Goal: Information Seeking & Learning: Learn about a topic

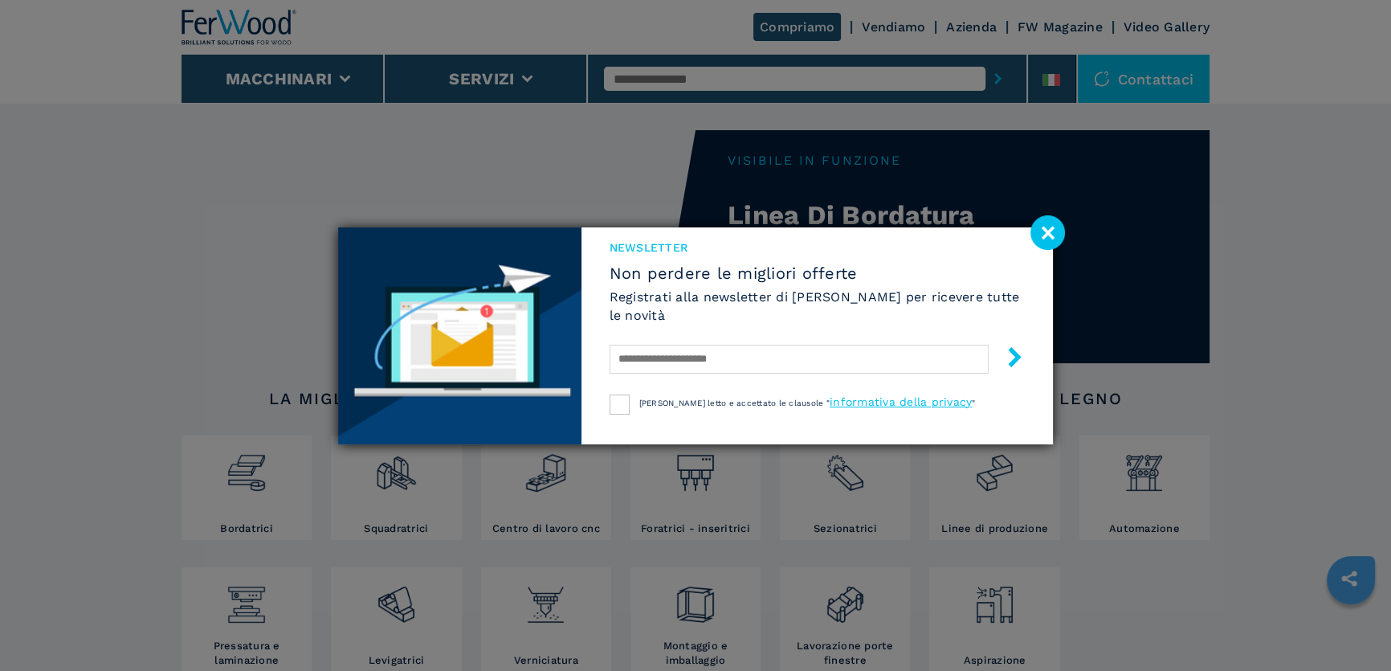
click at [1040, 230] on image at bounding box center [1048, 232] width 35 height 35
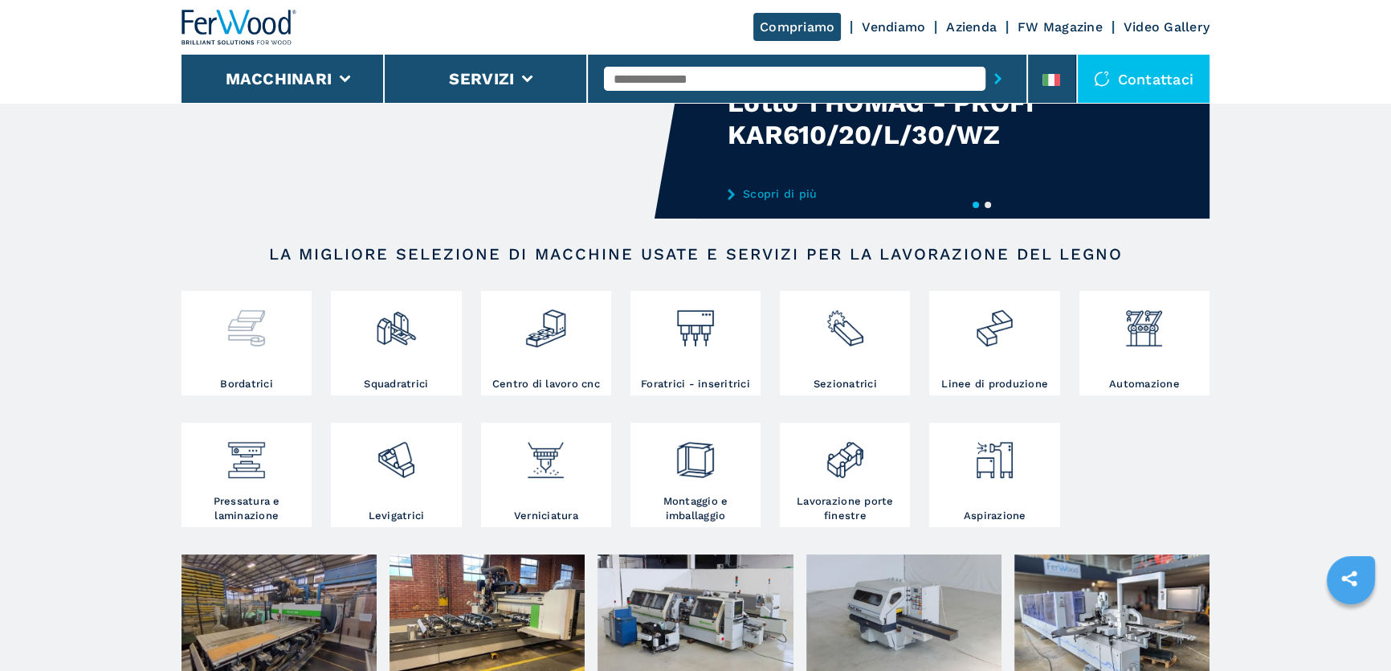
scroll to position [145, 0]
click at [251, 365] on div at bounding box center [247, 335] width 122 height 82
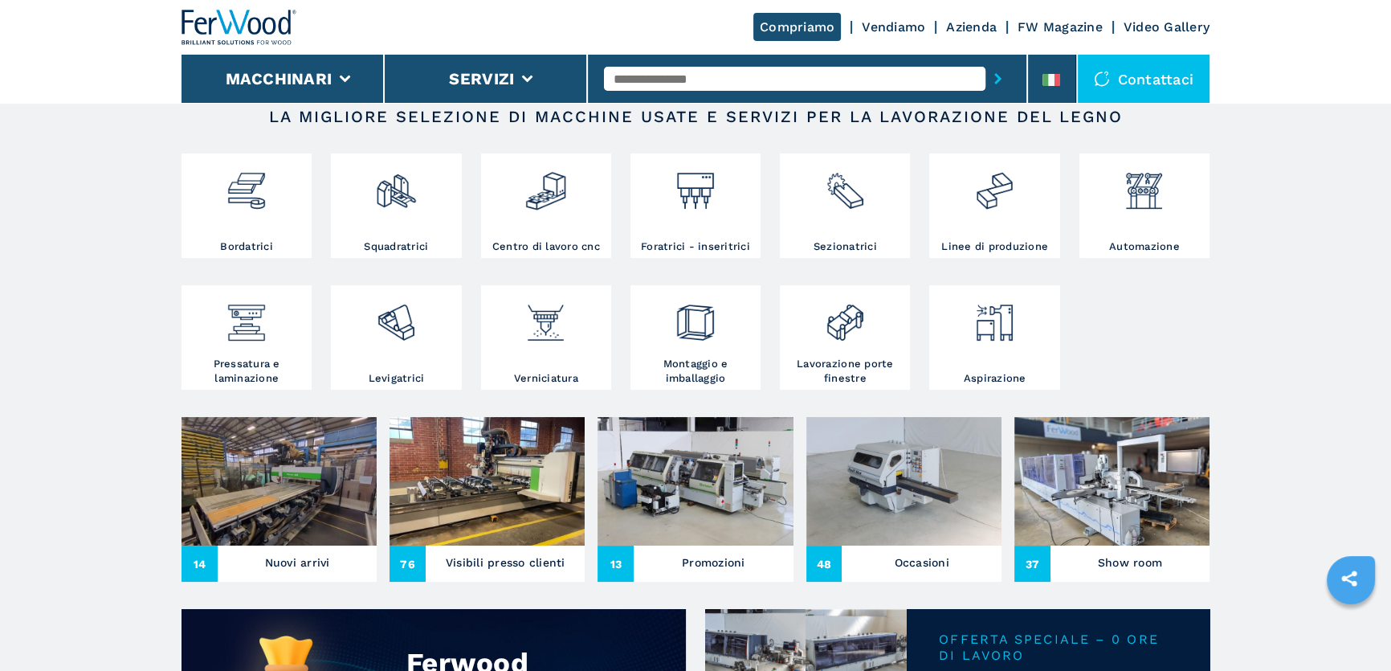
scroll to position [292, 0]
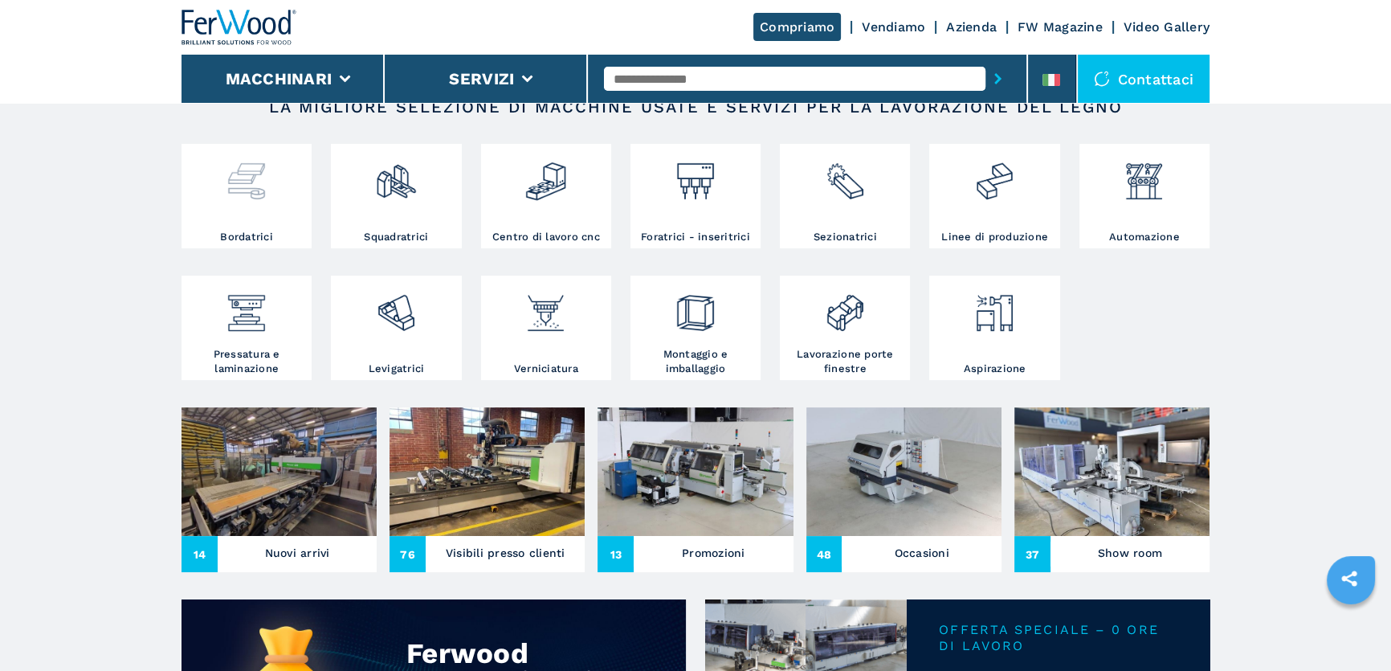
click at [263, 161] on img at bounding box center [246, 175] width 43 height 55
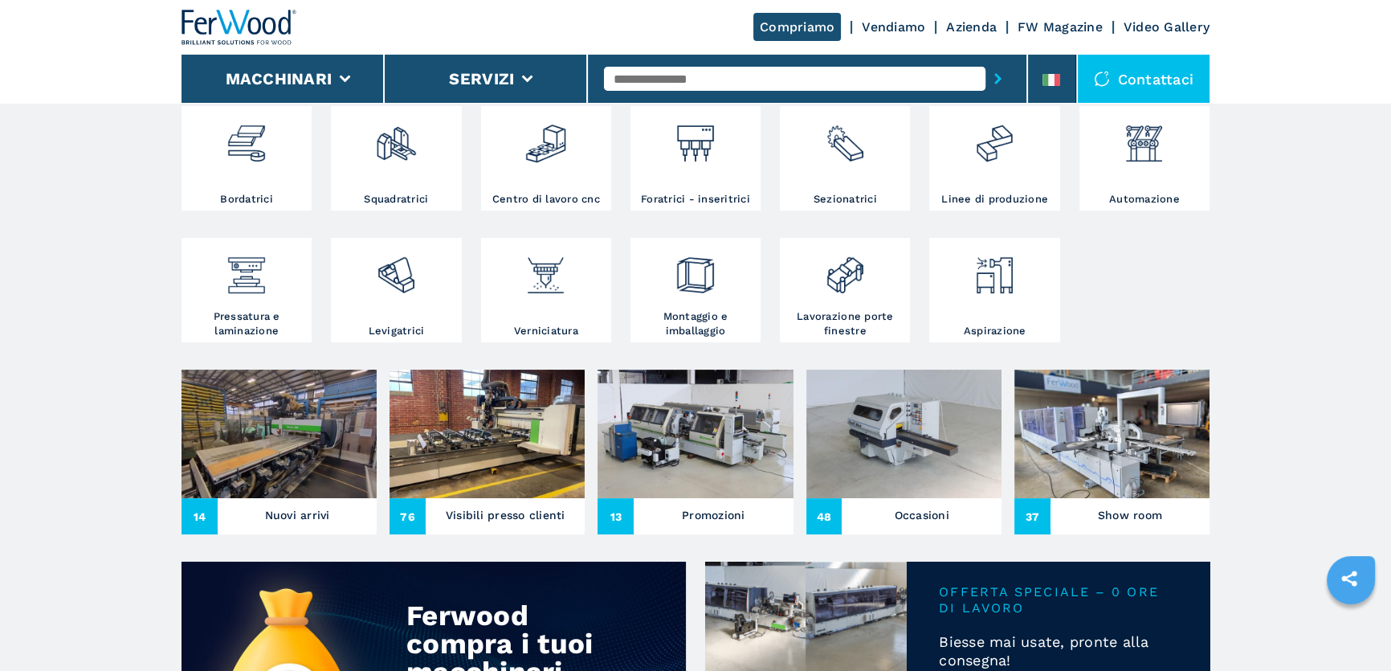
scroll to position [365, 0]
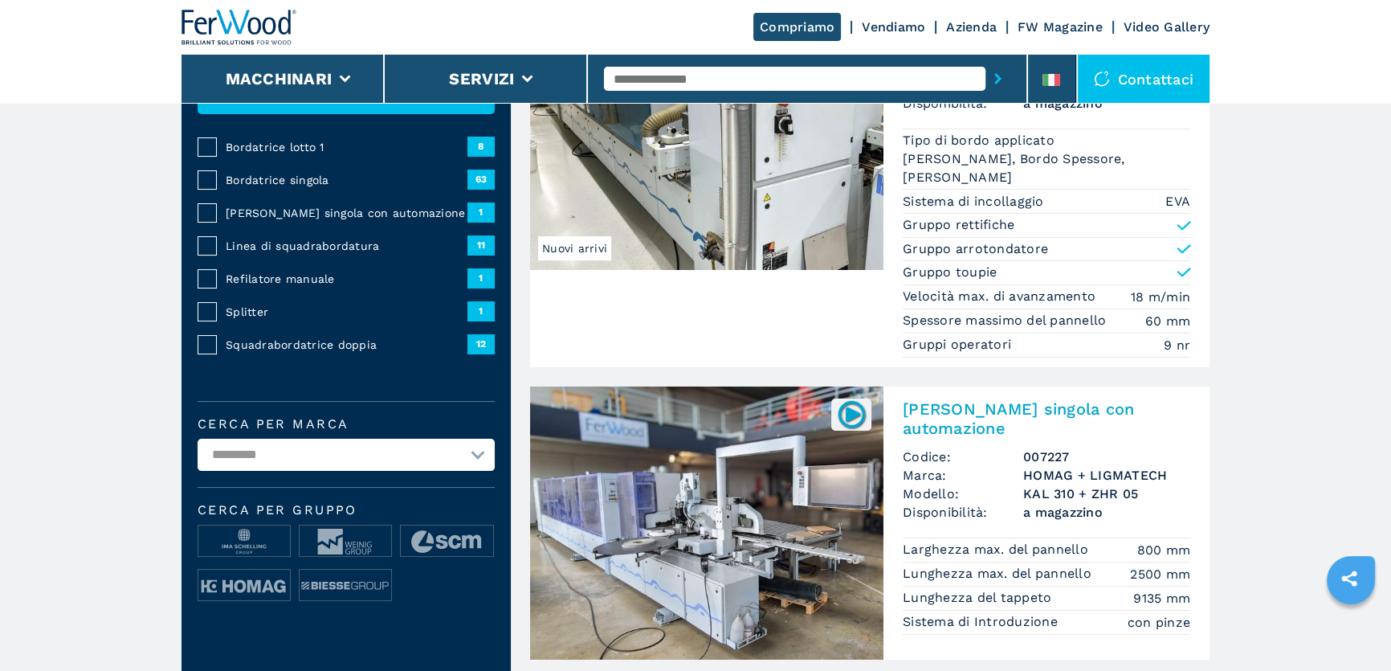
scroll to position [219, 0]
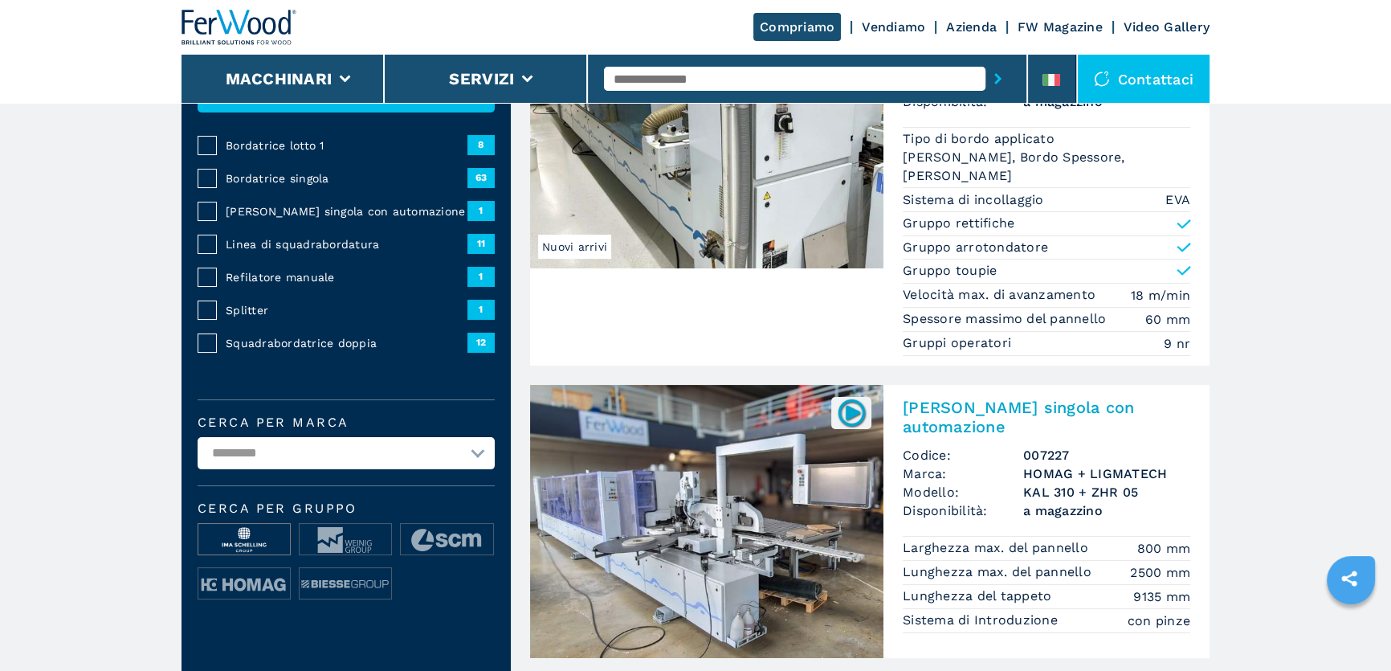
click at [269, 534] on img at bounding box center [244, 540] width 92 height 32
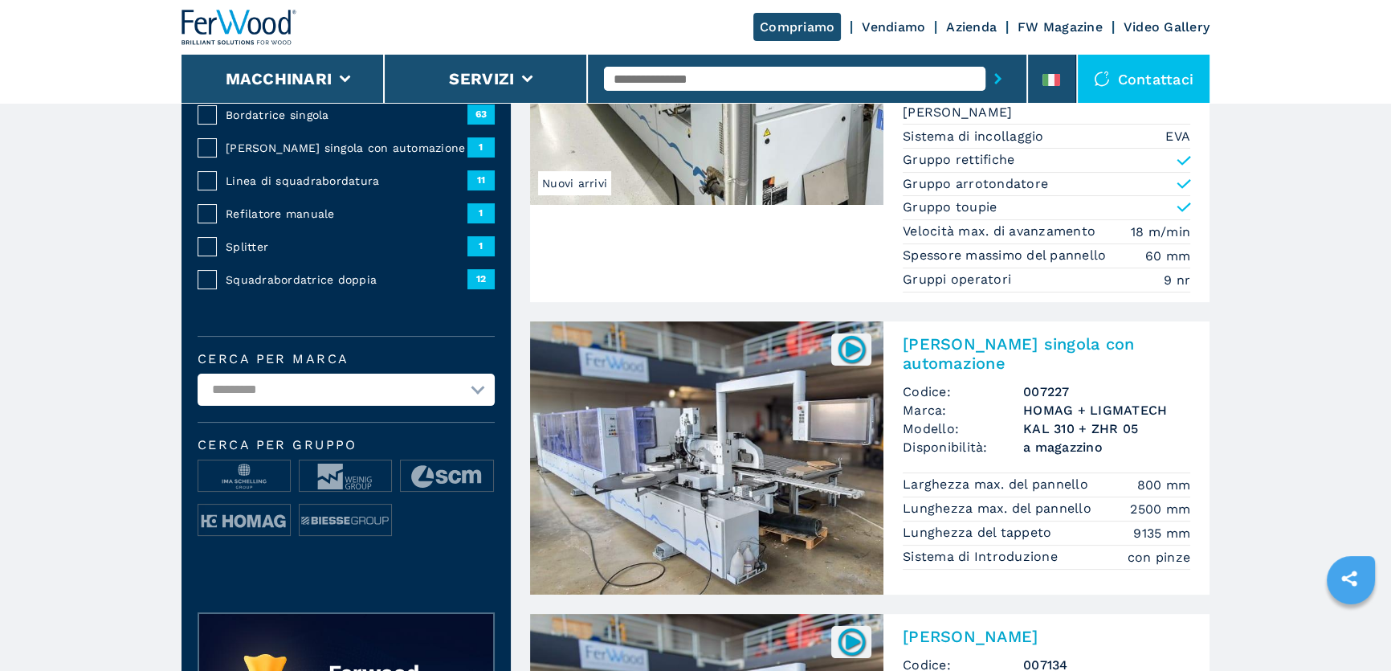
scroll to position [292, 0]
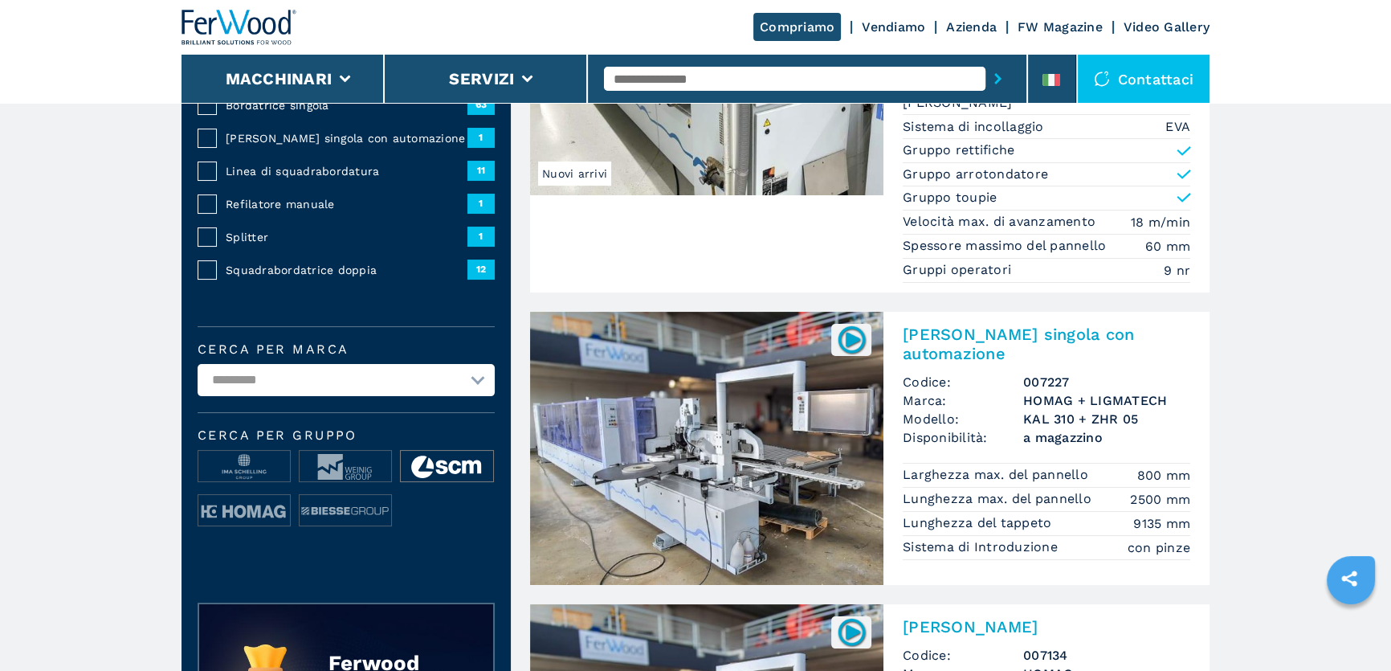
click at [440, 472] on img at bounding box center [447, 467] width 92 height 32
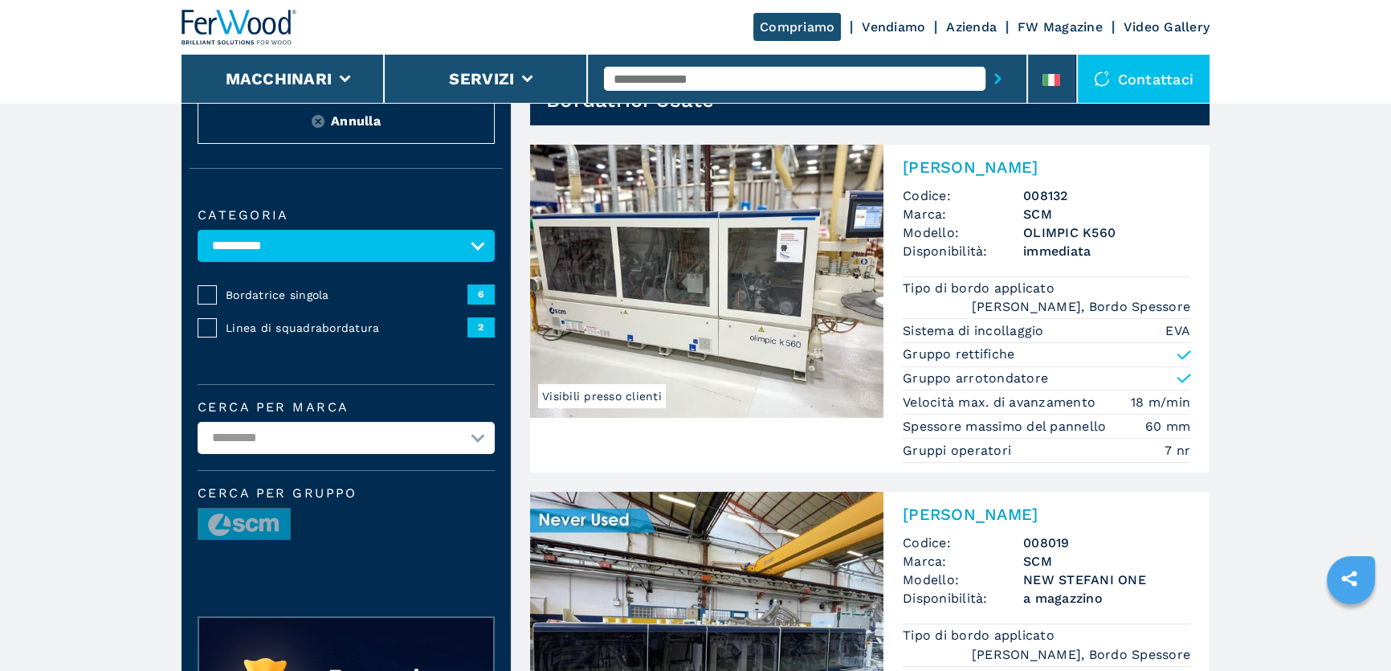
scroll to position [72, 0]
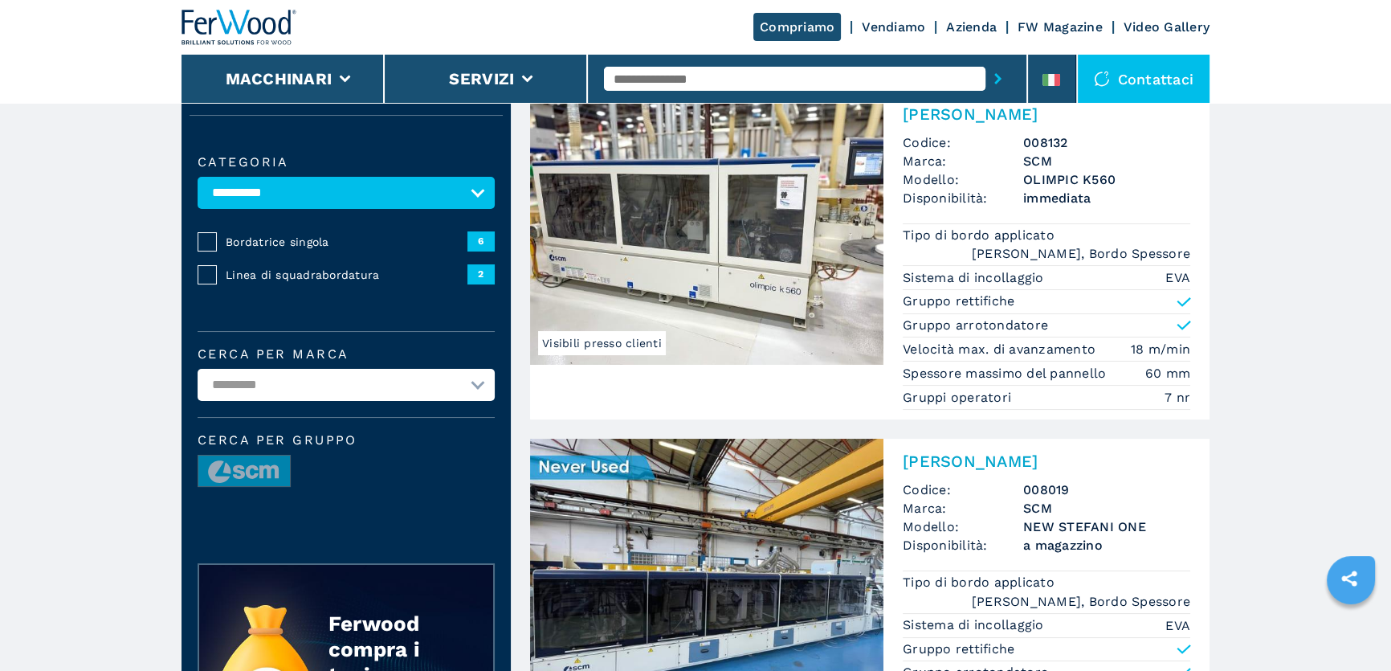
scroll to position [292, 0]
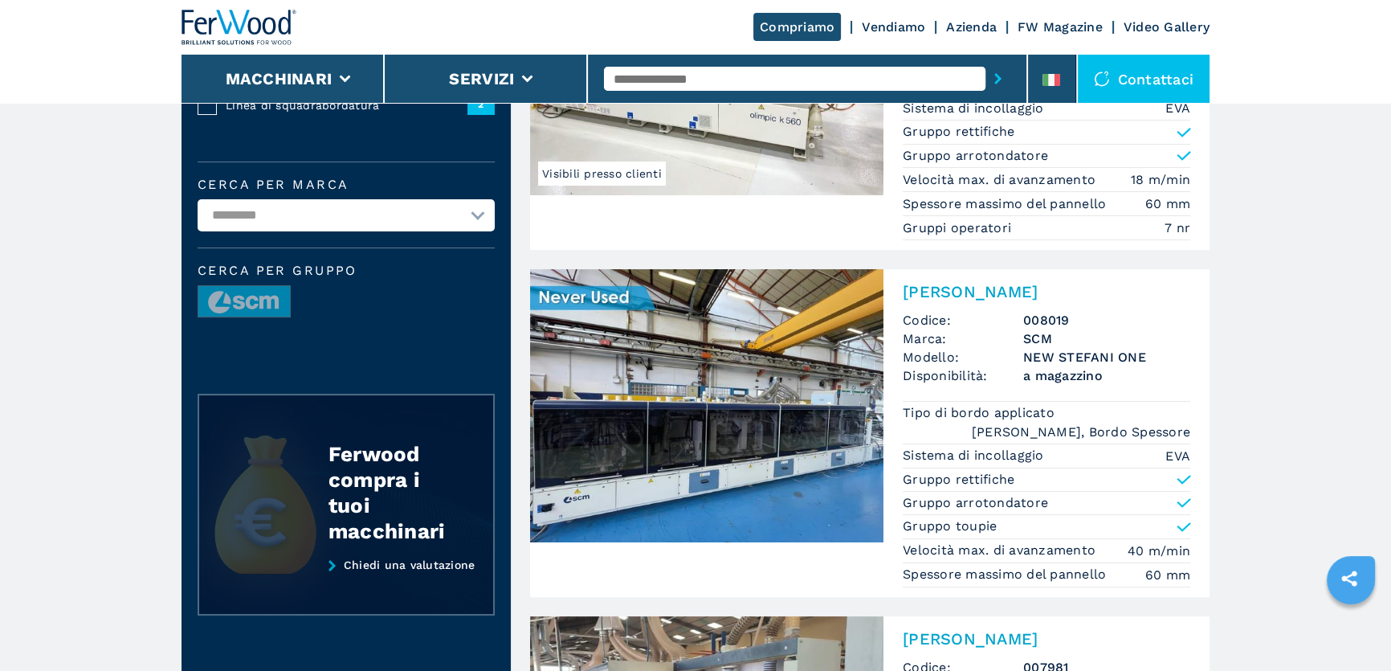
drag, startPoint x: 305, startPoint y: 444, endPoint x: 315, endPoint y: 445, distance: 9.7
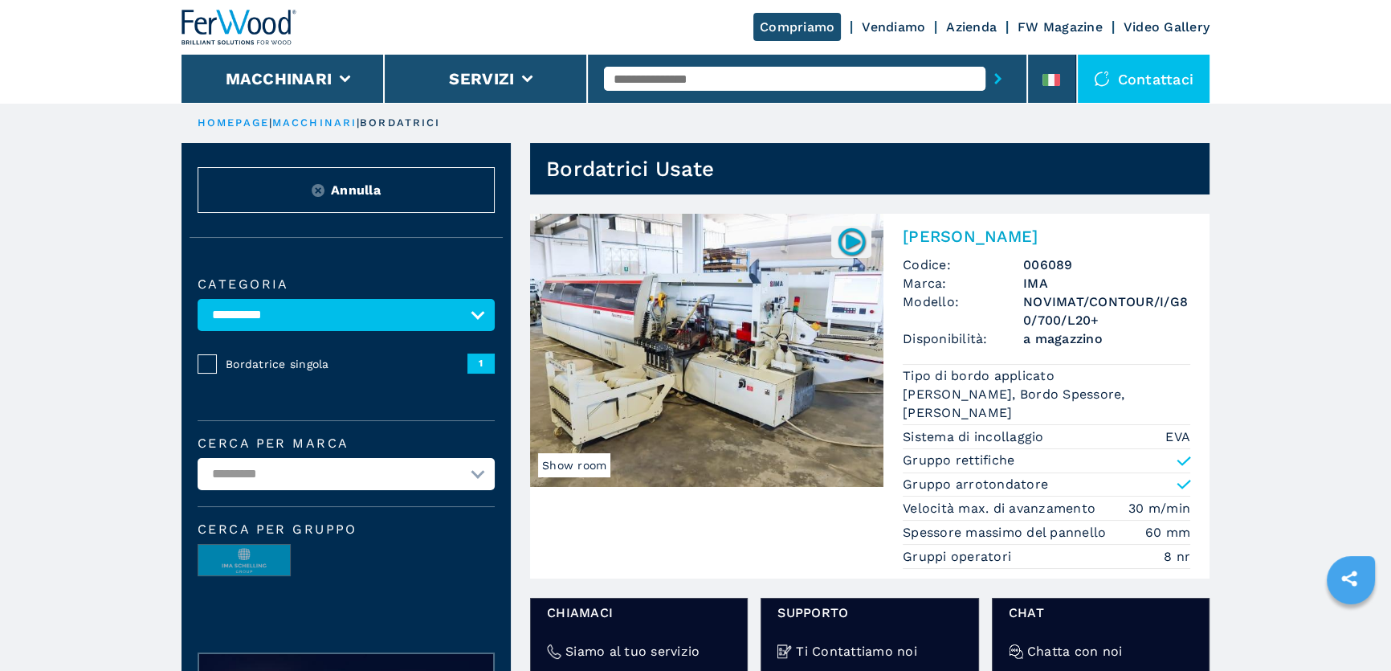
drag, startPoint x: 491, startPoint y: 387, endPoint x: 483, endPoint y: 393, distance: 9.8
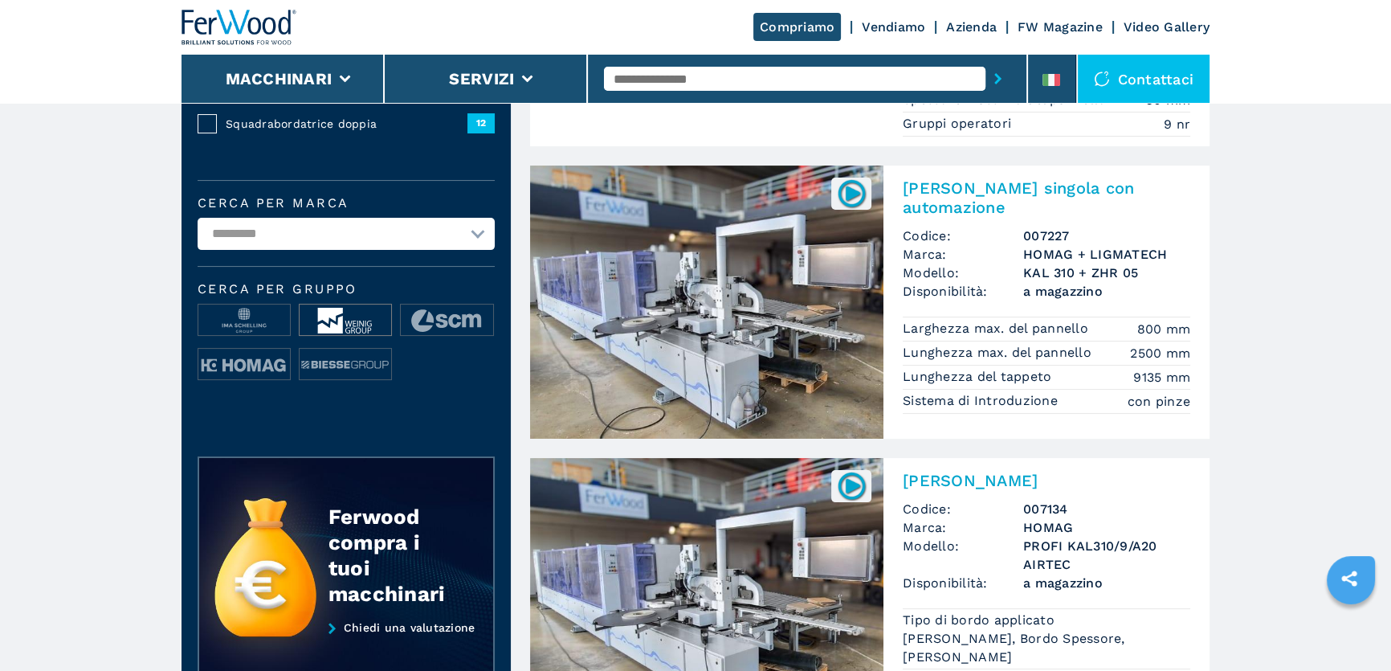
click at [356, 329] on img at bounding box center [346, 320] width 92 height 32
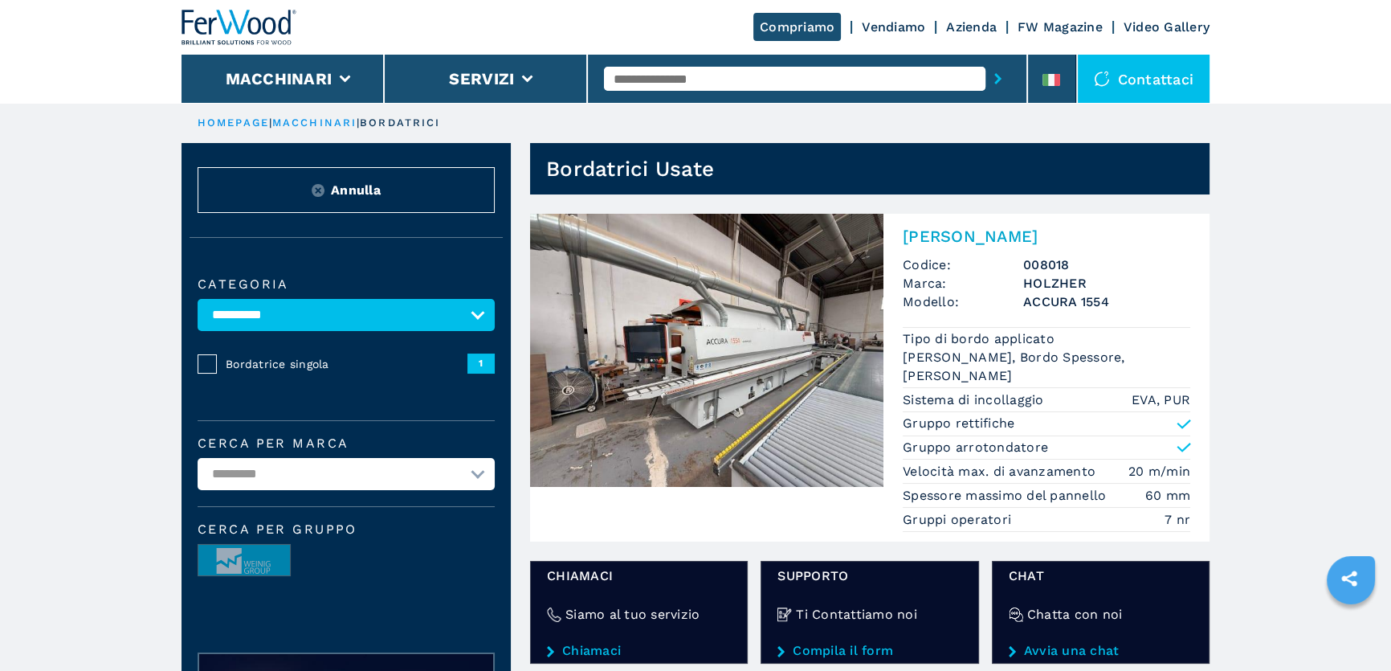
click at [254, 35] on img at bounding box center [240, 27] width 116 height 35
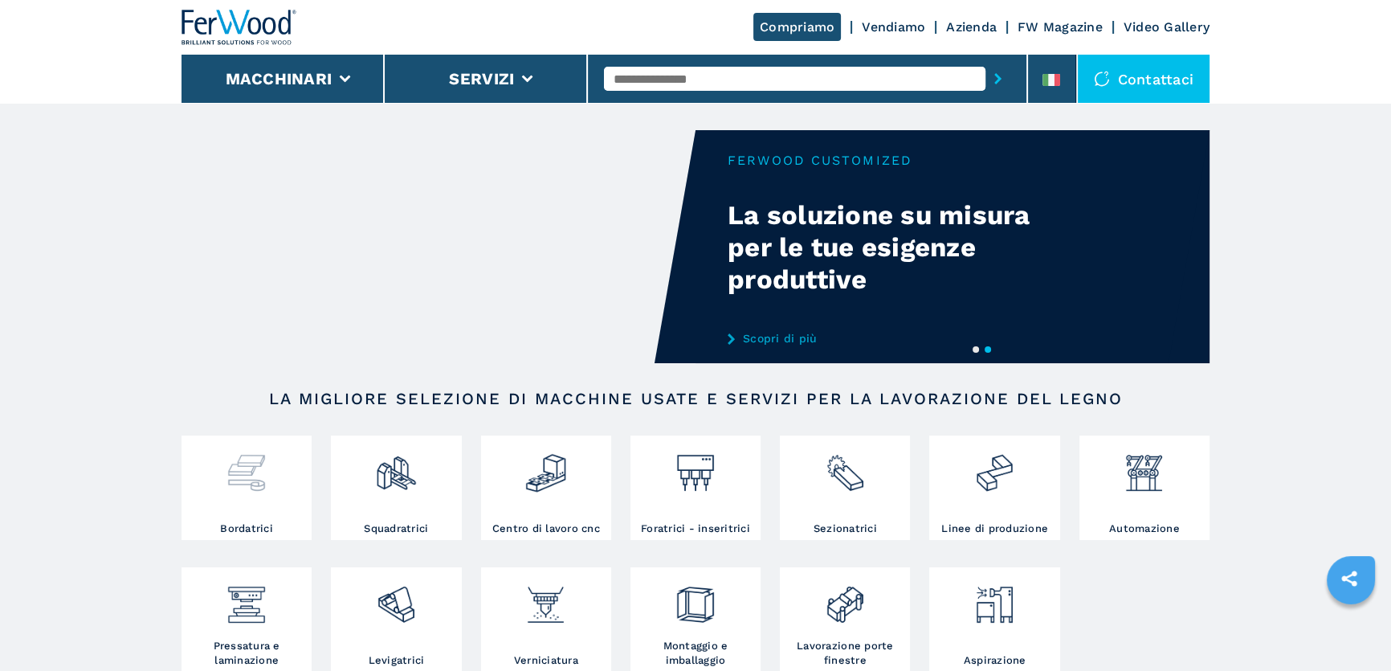
click at [267, 522] on h3 "Bordatrici" at bounding box center [246, 528] width 53 height 14
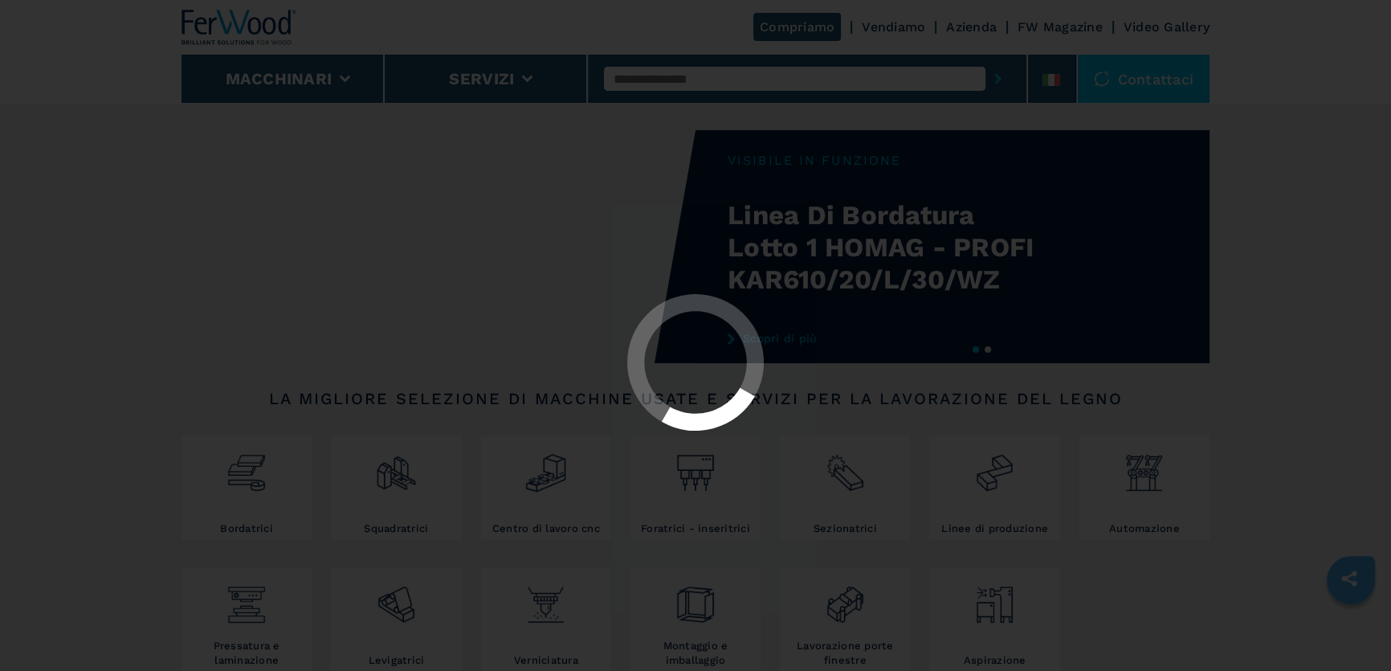
select select "**********"
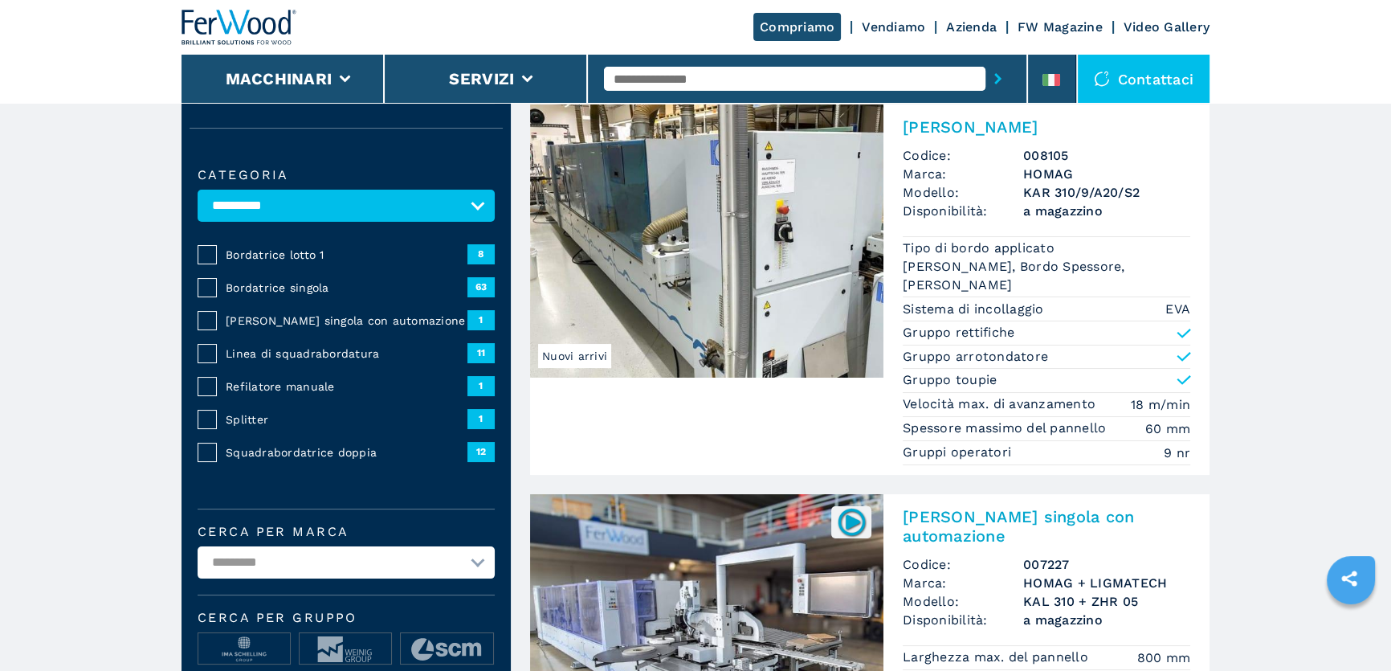
scroll to position [72, 0]
